Goal: Information Seeking & Learning: Check status

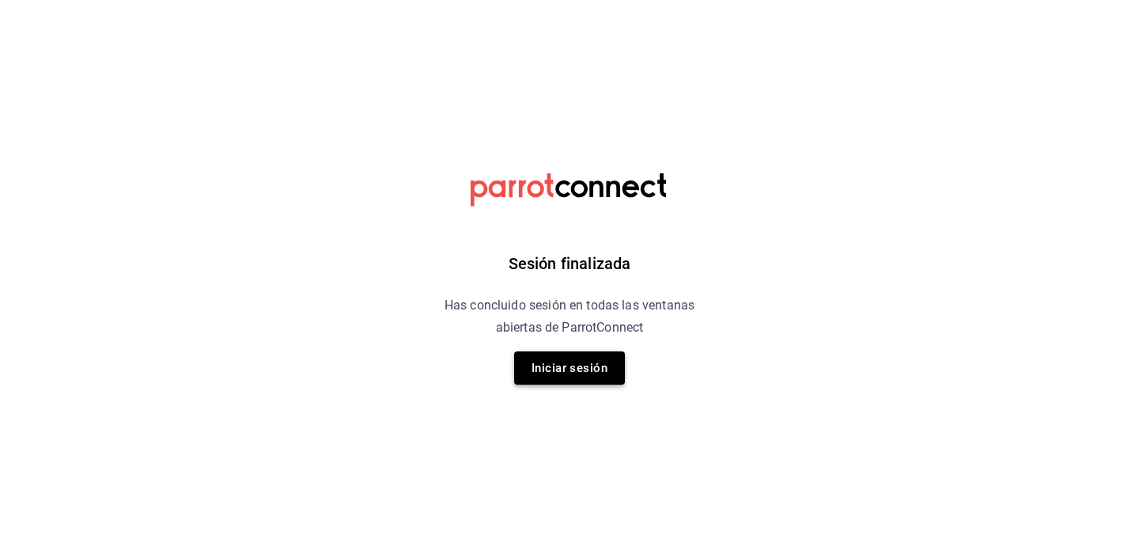
click at [594, 363] on button "Iniciar sesión" at bounding box center [569, 367] width 111 height 33
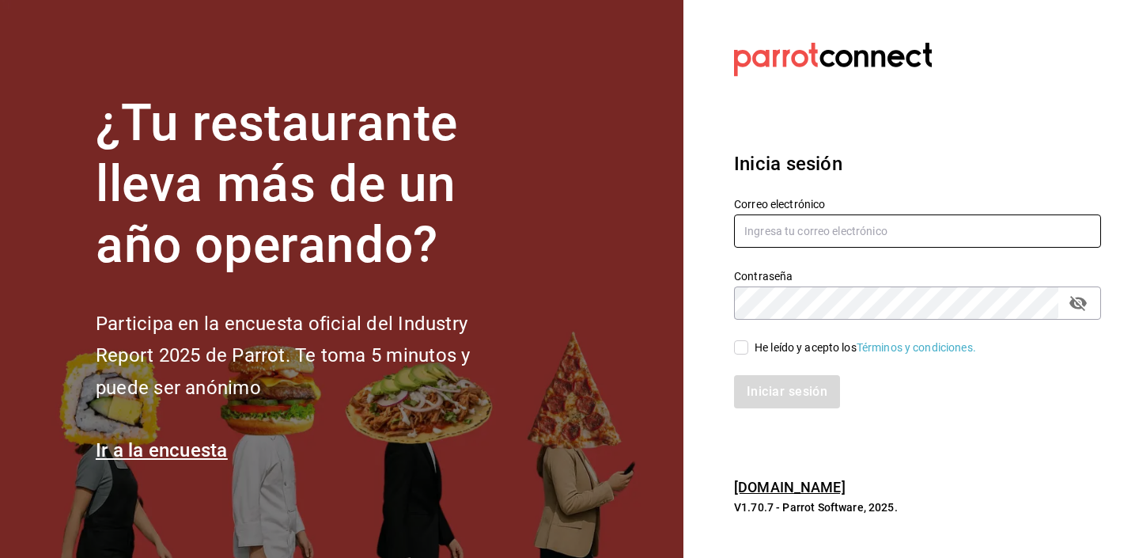
type input "[EMAIL_ADDRESS][DOMAIN_NAME]"
click at [741, 348] on input "He leído y acepto los Términos y condiciones." at bounding box center [741, 347] width 14 height 14
checkbox input "true"
click at [772, 384] on button "Iniciar sesión" at bounding box center [787, 391] width 106 height 33
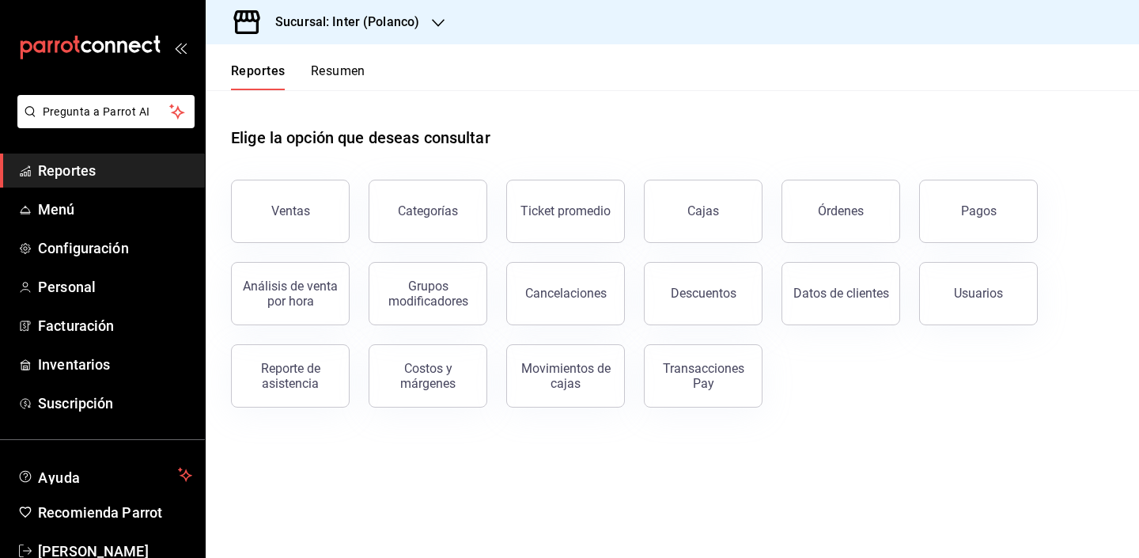
click at [607, 135] on div "Elige la opción que deseas consultar" at bounding box center [672, 125] width 883 height 70
click at [385, 21] on h3 "Sucursal: Inter (Polanco)" at bounding box center [341, 22] width 157 height 19
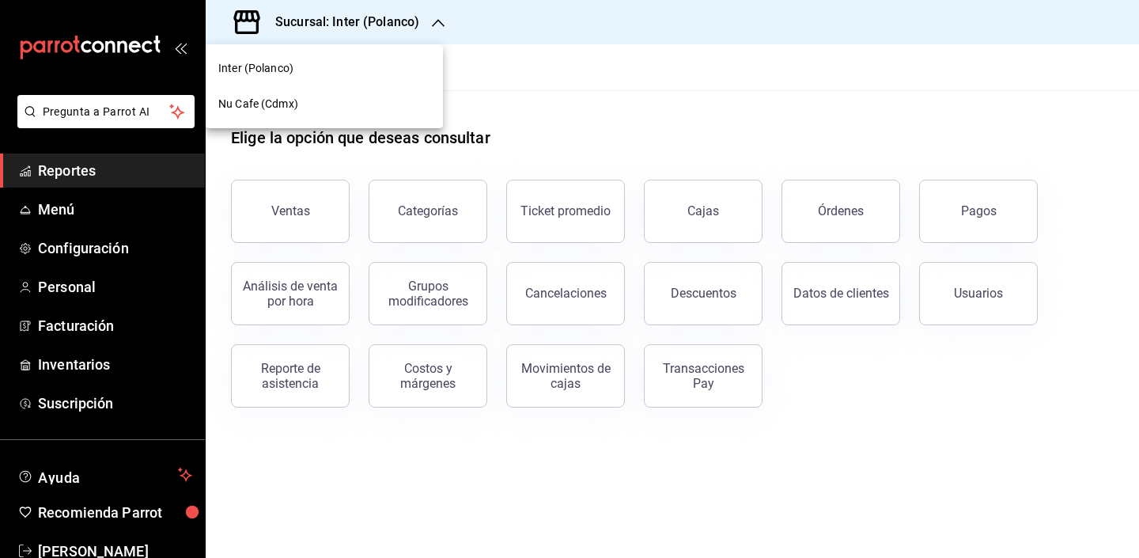
click at [351, 100] on div "Nu Cafe (Cdmx)" at bounding box center [324, 104] width 212 height 17
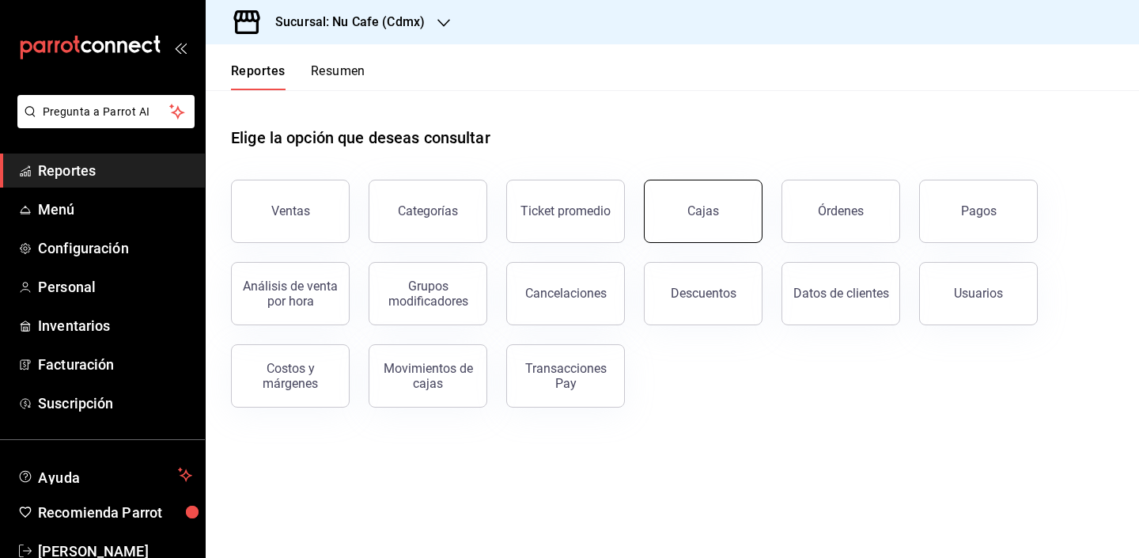
click at [681, 229] on link "Cajas" at bounding box center [703, 211] width 119 height 63
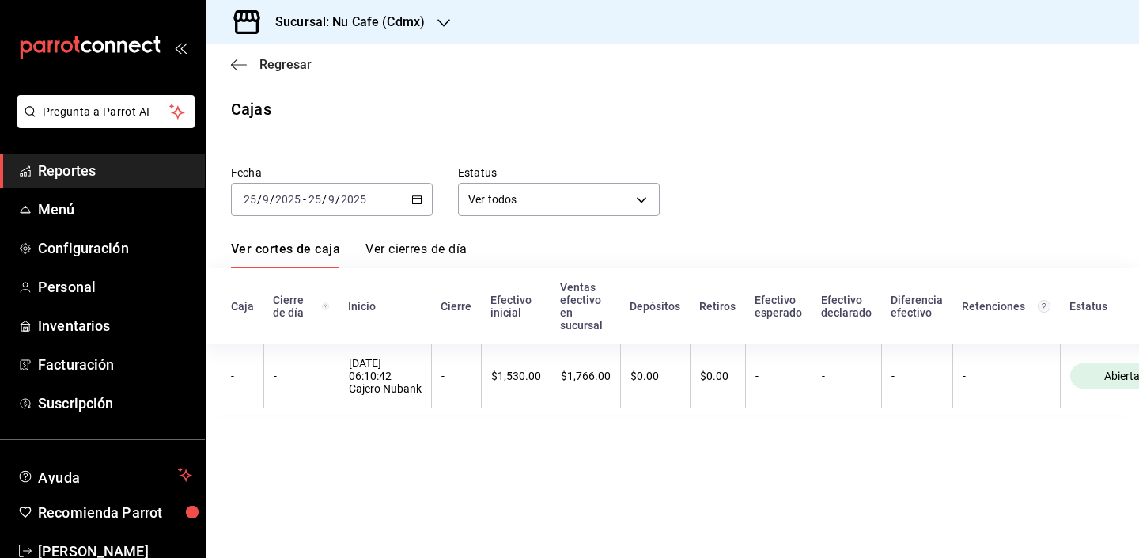
click at [266, 66] on span "Regresar" at bounding box center [285, 64] width 52 height 15
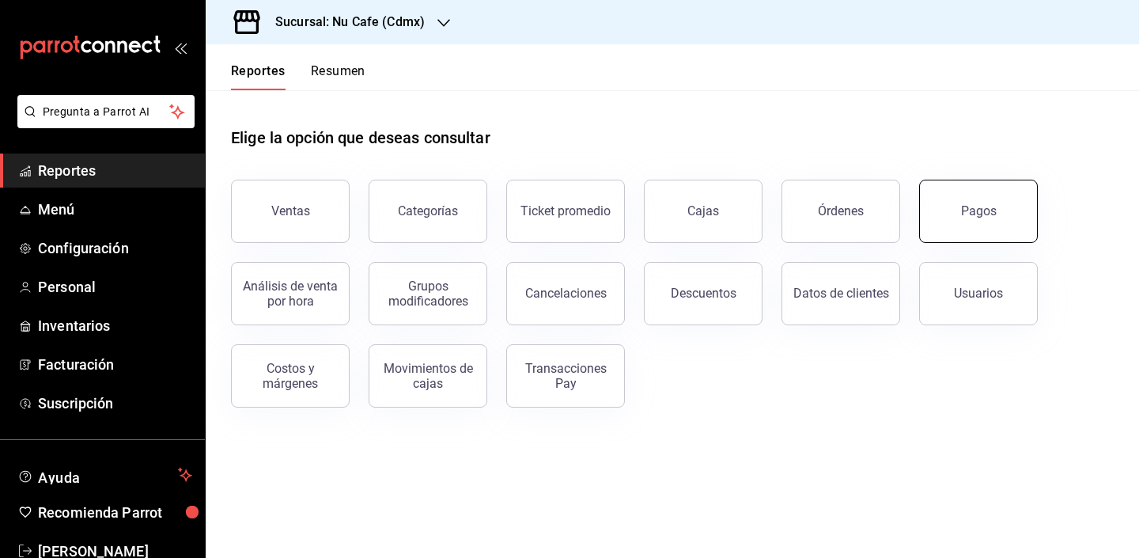
click at [967, 197] on button "Pagos" at bounding box center [978, 211] width 119 height 63
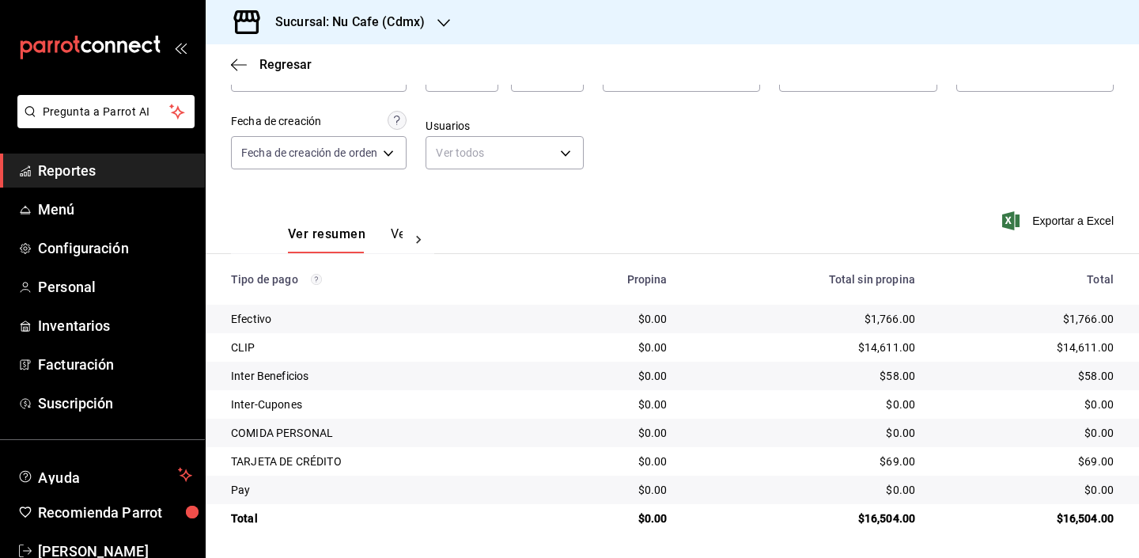
click at [807, 174] on div "Fecha [DATE] [DATE] - [DATE] [DATE] Hora inicio 00:00 Hora inicio Hora fin 23:5…" at bounding box center [672, 111] width 883 height 153
